Goal: Task Accomplishment & Management: Complete application form

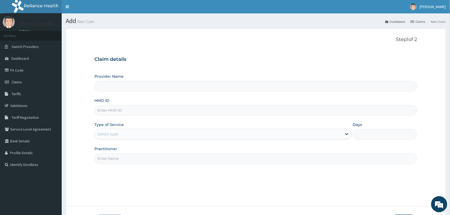
type input "VISION PLANET EYE CARE"
type input "OHT/10095/A"
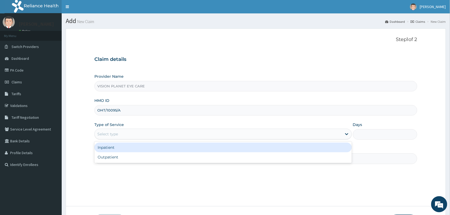
click at [178, 153] on div "Outpatient" at bounding box center [222, 157] width 257 height 10
type input "1"
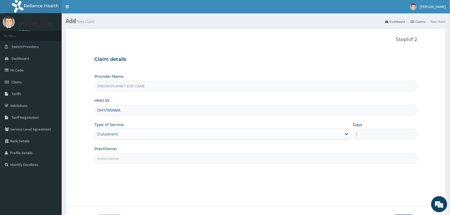
click at [154, 160] on input "Practitioner" at bounding box center [255, 158] width 323 height 10
type input "DR NDIDI="
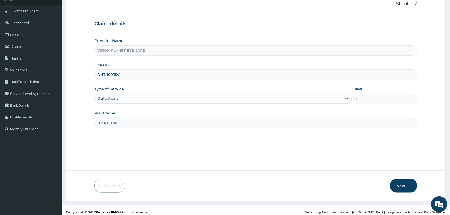
scroll to position [39, 0]
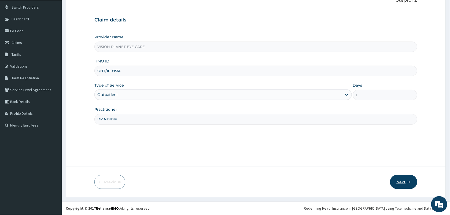
click at [406, 181] on button "Next" at bounding box center [403, 182] width 27 height 14
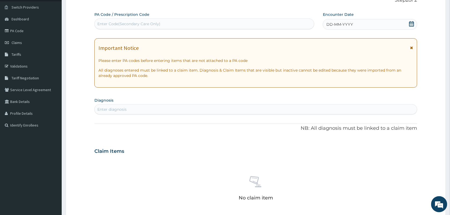
click at [358, 21] on div "DD-MM-YYYY" at bounding box center [370, 24] width 94 height 11
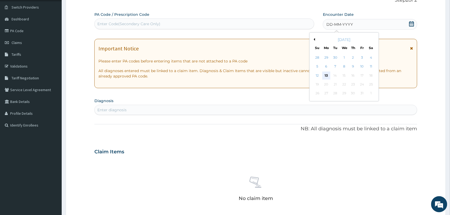
click at [327, 75] on div "13" at bounding box center [326, 76] width 8 height 8
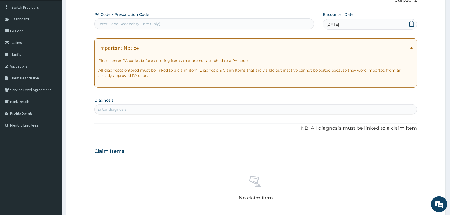
paste input "PA/8F62F9"
type input "PA/8F62F9"
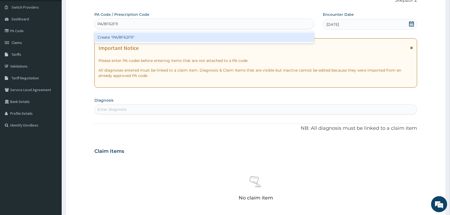
click at [133, 39] on div "Create "PA/8F62F9"" at bounding box center [204, 37] width 220 height 10
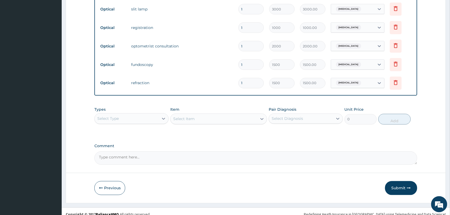
scroll to position [238, 0]
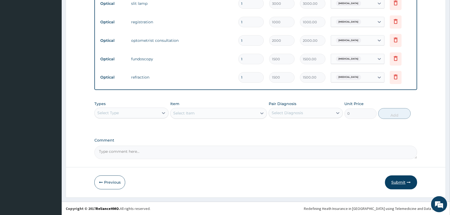
click at [401, 184] on button "Submit" at bounding box center [401, 182] width 32 height 14
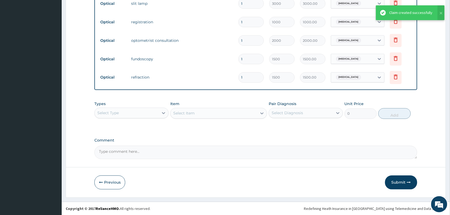
click at [420, 12] on div "Claim created successfully" at bounding box center [410, 13] width 43 height 6
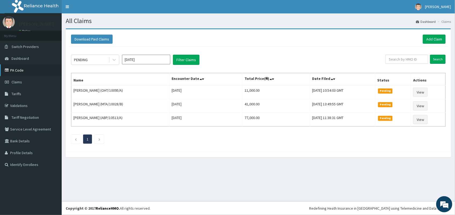
click at [12, 74] on link "PA Code" at bounding box center [31, 70] width 62 height 12
